Goal: Navigation & Orientation: Find specific page/section

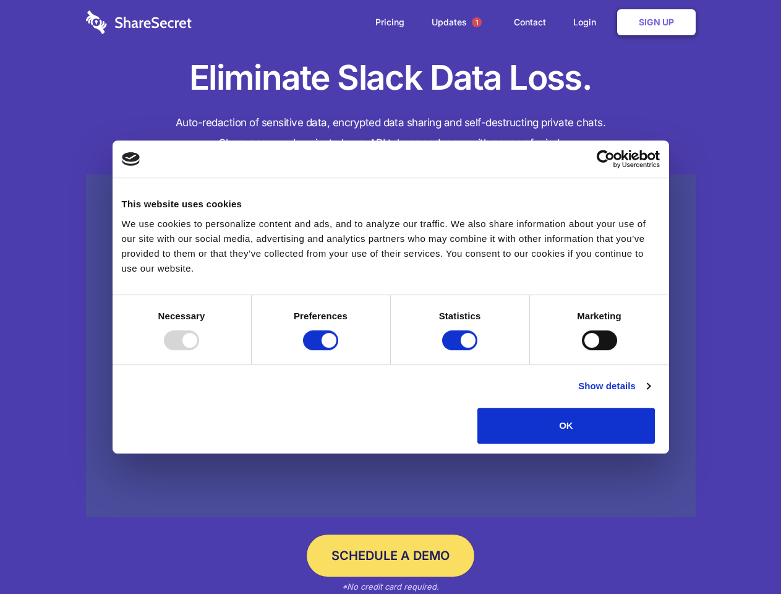
click at [199, 350] on div at bounding box center [181, 340] width 35 height 20
click at [338, 350] on input "Preferences" at bounding box center [320, 340] width 35 height 20
checkbox input "false"
click at [461, 350] on input "Statistics" at bounding box center [459, 340] width 35 height 20
checkbox input "false"
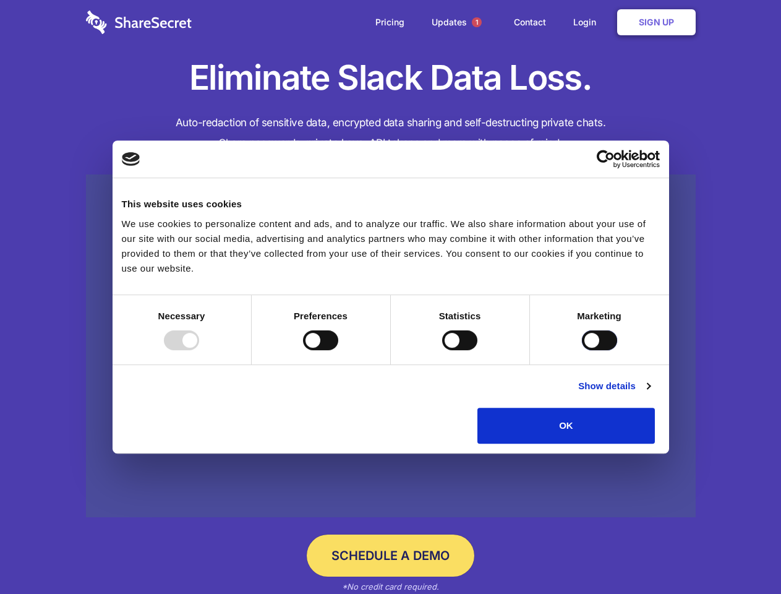
click at [582, 350] on input "Marketing" at bounding box center [599, 340] width 35 height 20
checkbox input "true"
click at [650, 393] on link "Show details" at bounding box center [614, 385] width 72 height 15
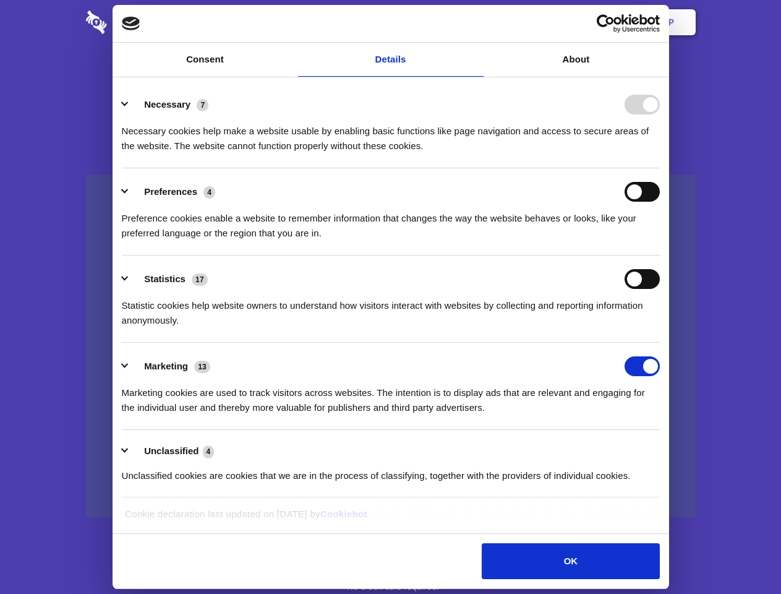
click at [660, 168] on li "Necessary 7 Necessary cookies help make a website usable by enabling basic func…" at bounding box center [391, 124] width 538 height 87
click at [476, 22] on span "1" at bounding box center [477, 22] width 10 height 10
